Goal: Navigation & Orientation: Find specific page/section

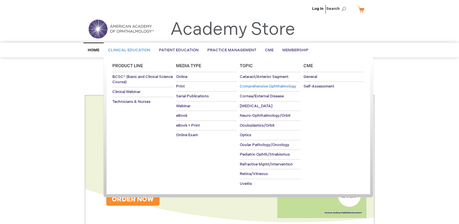
click at [269, 87] on span "Comprehensive Ophthalmology" at bounding box center [268, 86] width 56 height 5
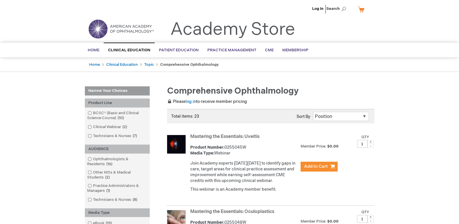
click at [116, 26] on img at bounding box center [120, 29] width 69 height 21
